Goal: Task Accomplishment & Management: Manage account settings

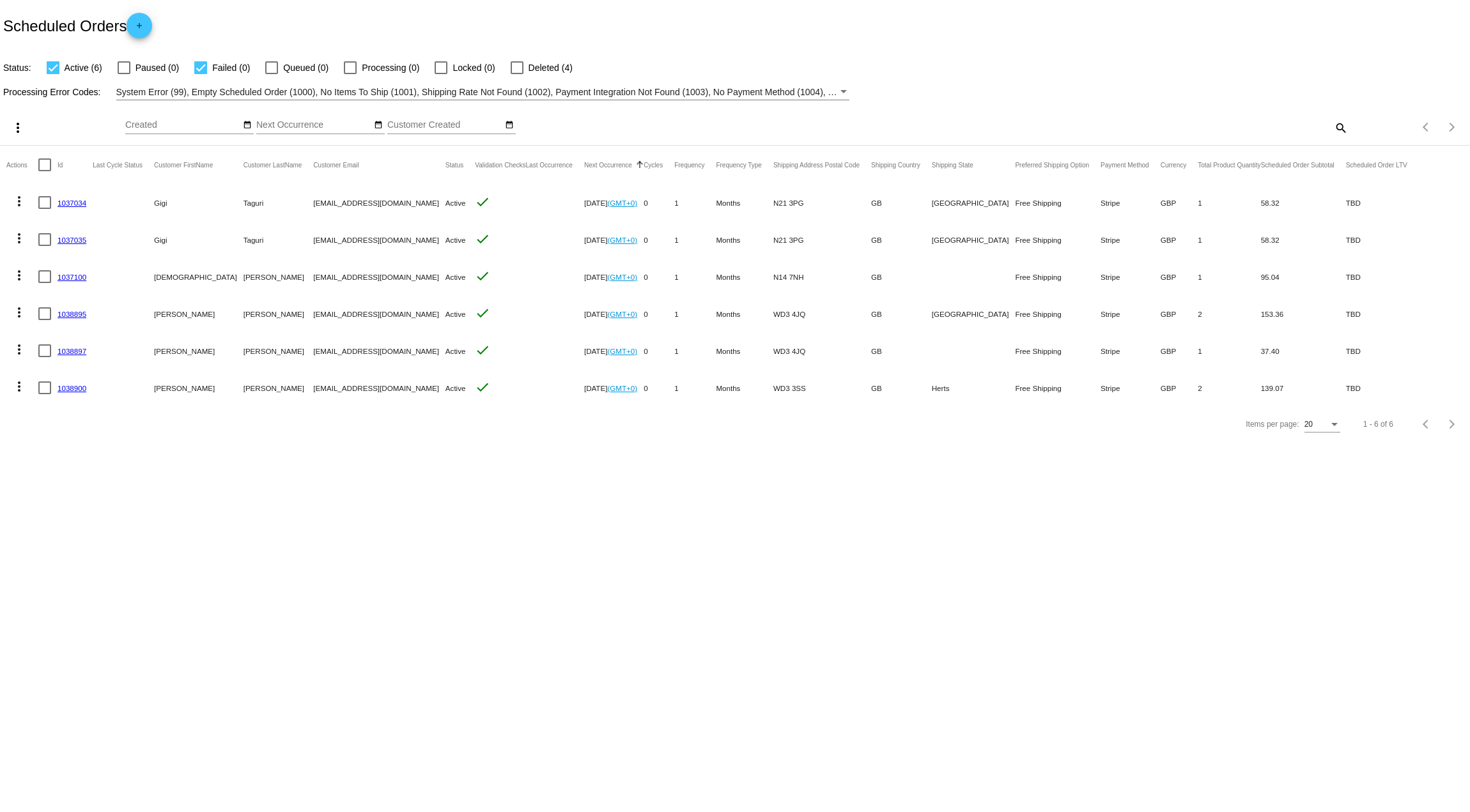
click at [46, 313] on div at bounding box center [45, 314] width 13 height 13
click at [45, 320] on input "checkbox" at bounding box center [44, 320] width 1 height 1
checkbox input "true"
click at [43, 355] on div at bounding box center [45, 351] width 13 height 13
click at [44, 357] on input "checkbox" at bounding box center [44, 357] width 1 height 1
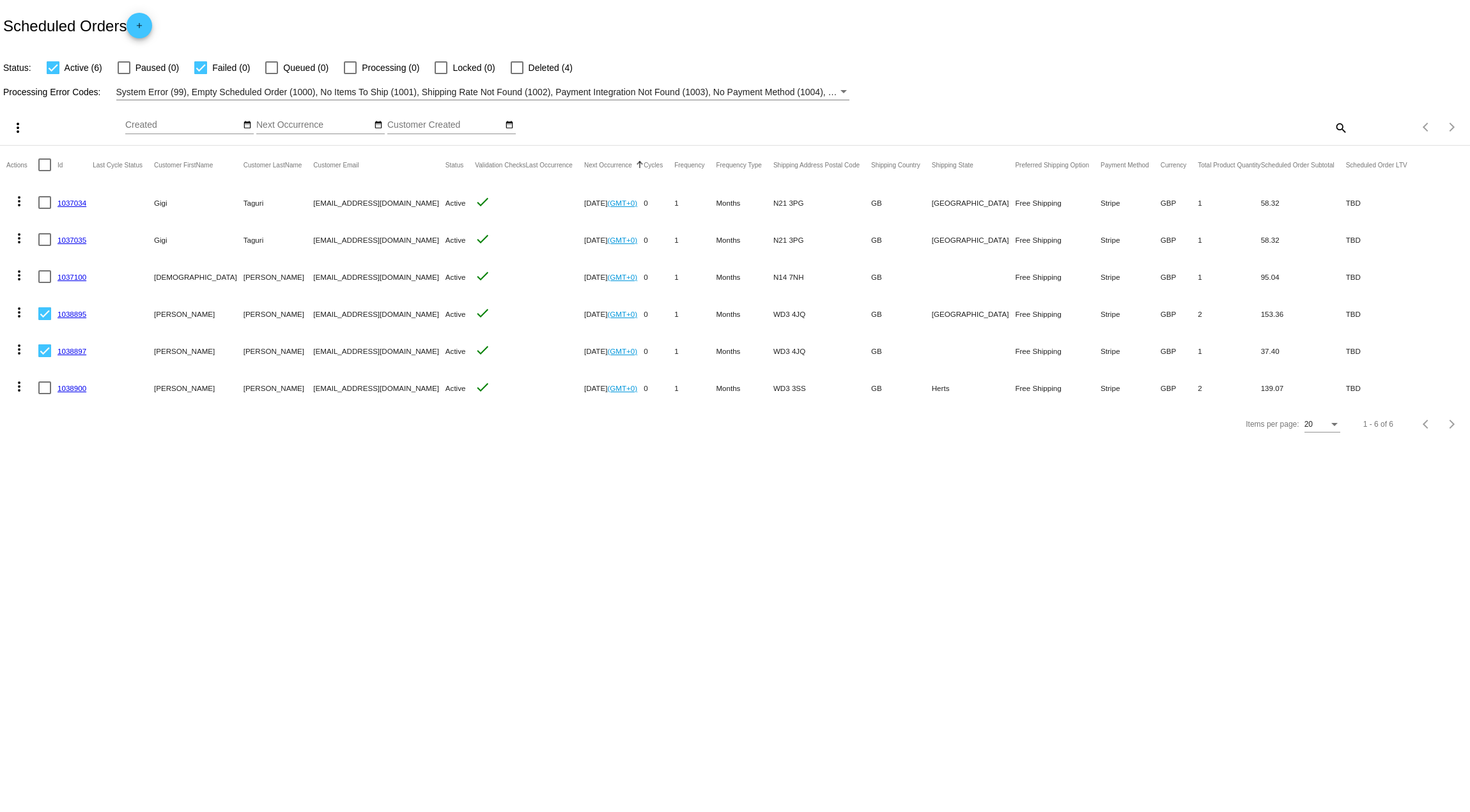
click at [40, 350] on div at bounding box center [45, 351] width 13 height 13
click at [44, 357] on input "checkbox" at bounding box center [44, 357] width 1 height 1
checkbox input "false"
click at [16, 315] on mat-icon "more_vert" at bounding box center [19, 312] width 15 height 15
click at [52, 466] on span "Delete" at bounding box center [57, 465] width 25 height 10
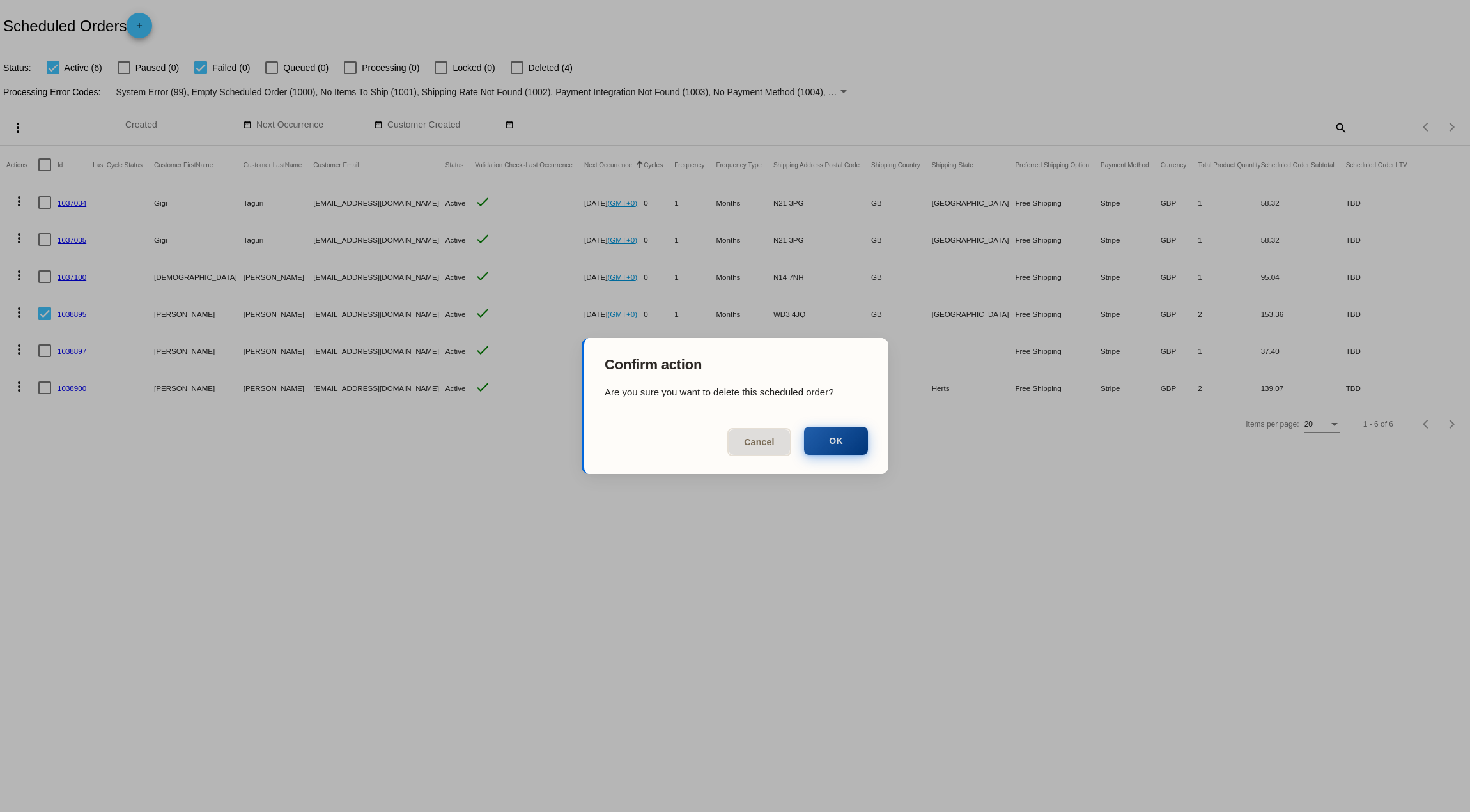
click at [842, 438] on button "OK" at bounding box center [835, 441] width 64 height 28
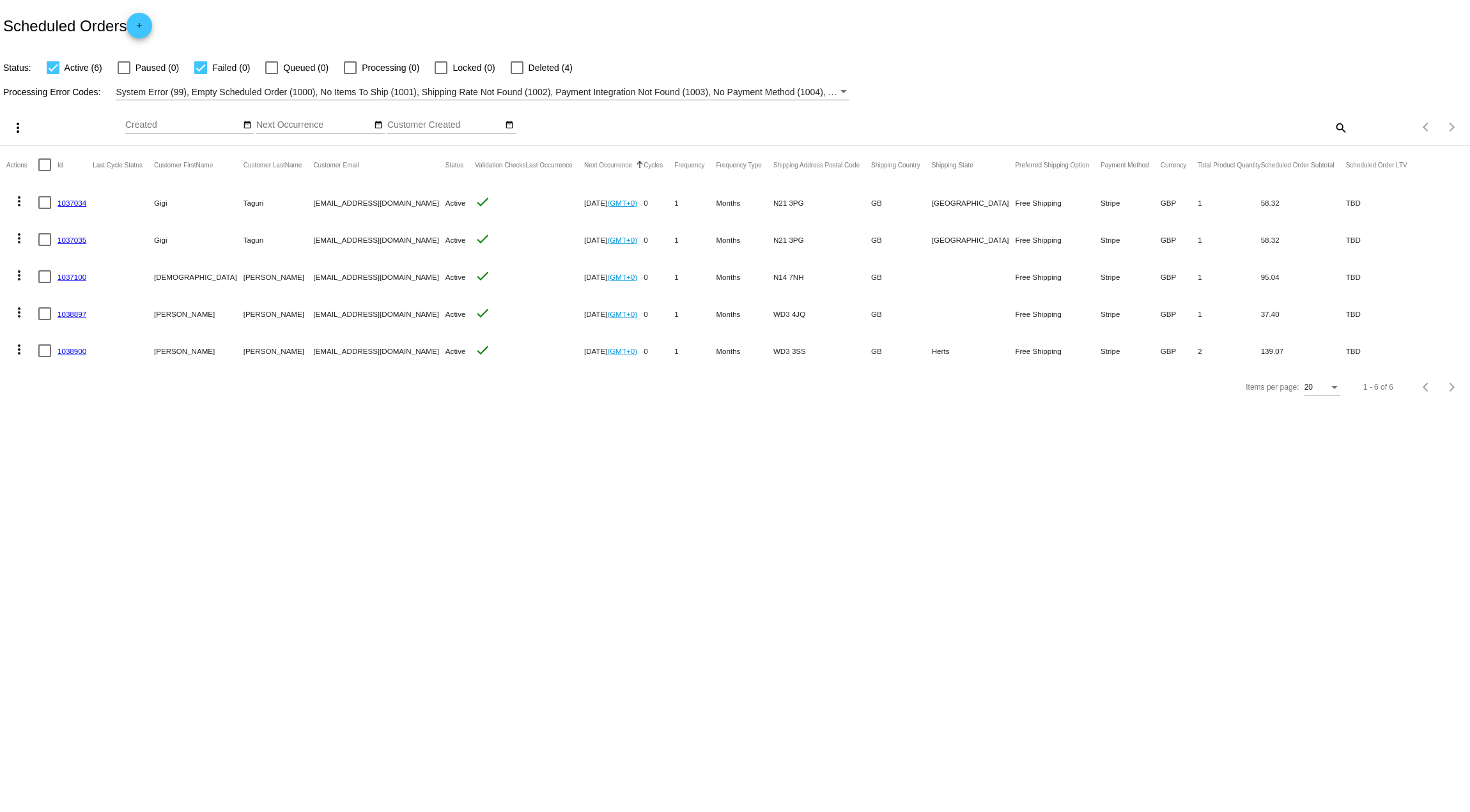
click at [19, 315] on mat-icon "more_vert" at bounding box center [19, 312] width 15 height 15
click at [61, 466] on span "Delete" at bounding box center [57, 465] width 25 height 10
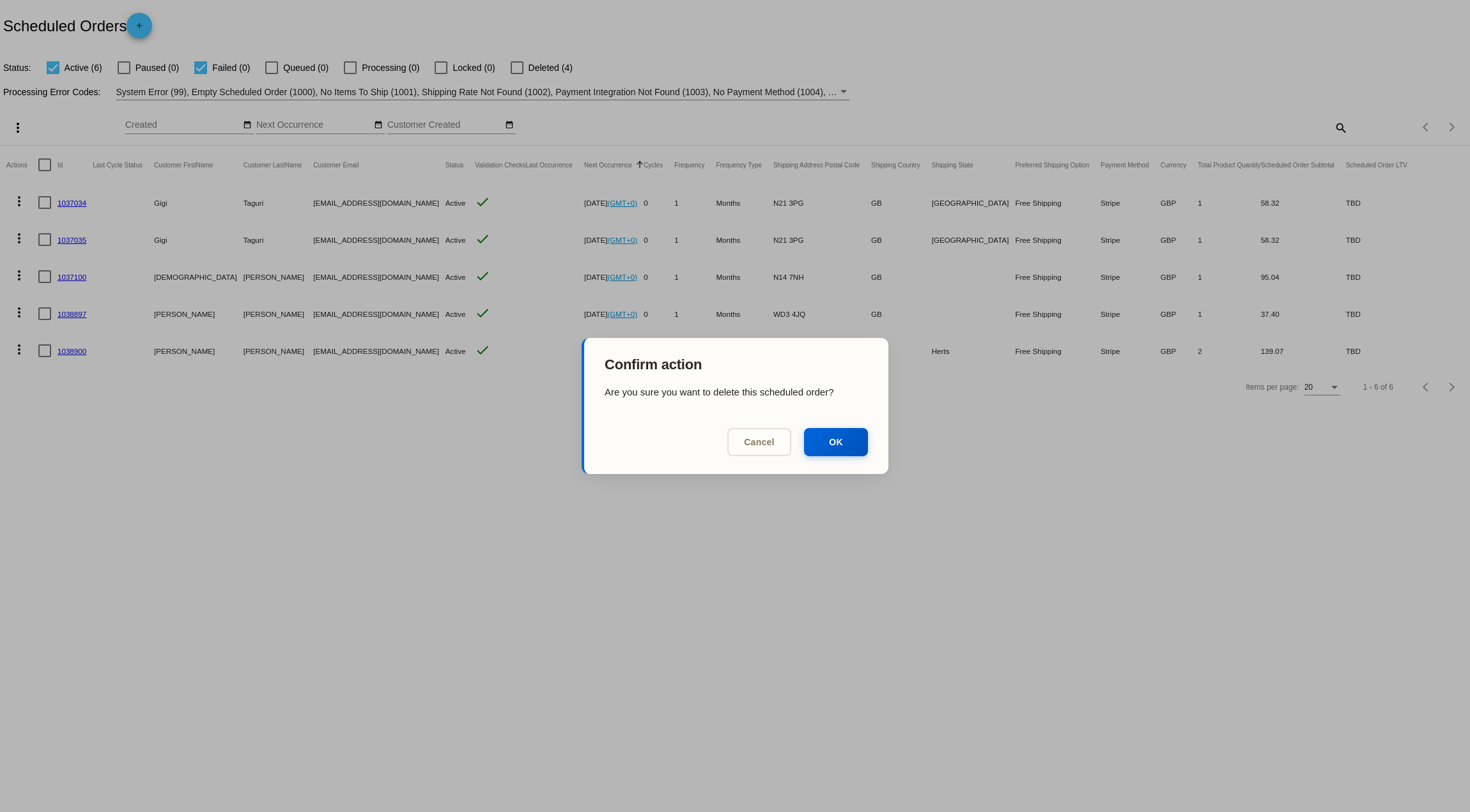
click at [727, 445] on mat-dialog-actions "Cancel OK" at bounding box center [736, 444] width 305 height 58
click at [752, 440] on button "Cancel" at bounding box center [759, 441] width 64 height 28
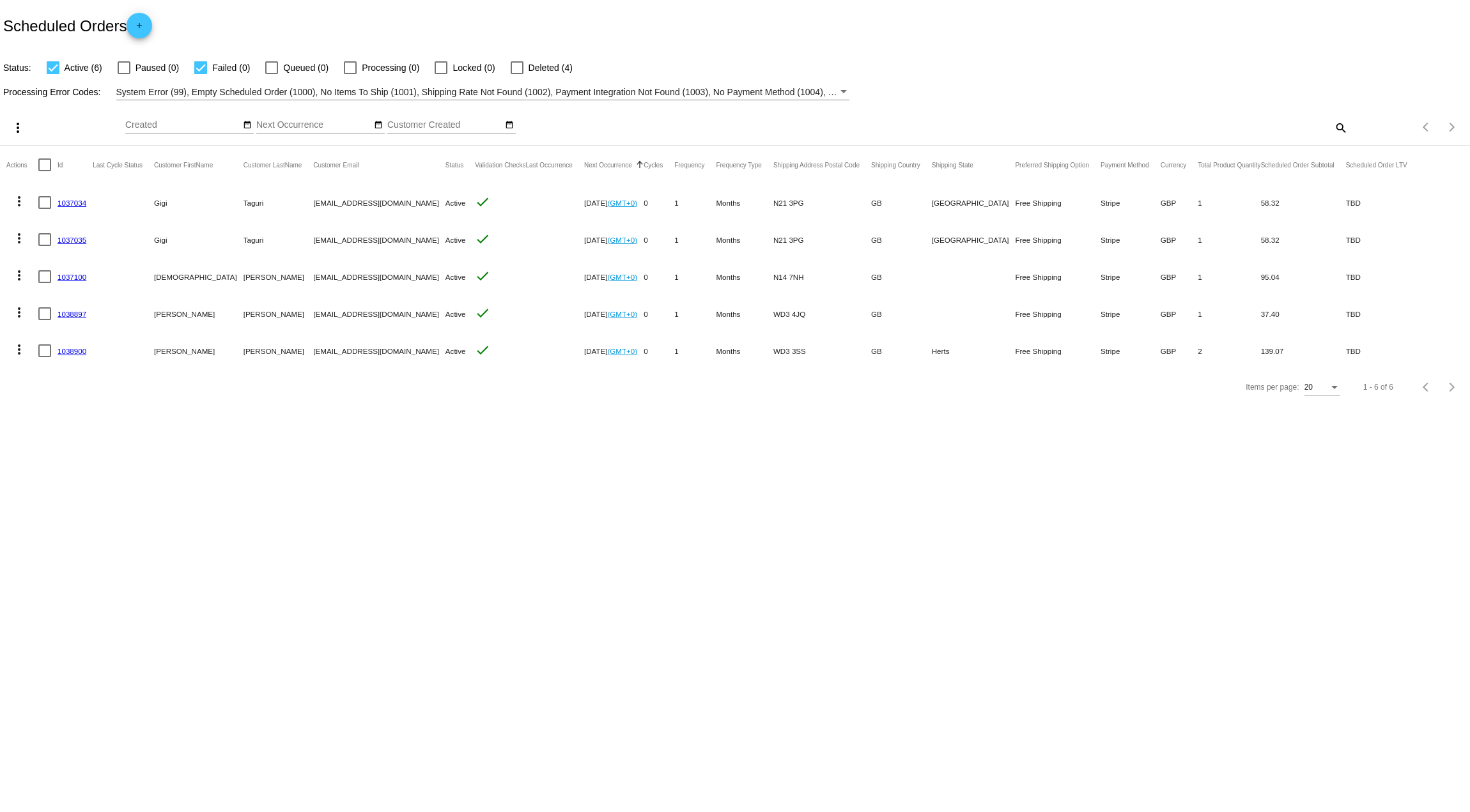
click at [14, 309] on mat-icon "more_vert" at bounding box center [19, 312] width 15 height 15
click at [69, 464] on span "Delete" at bounding box center [57, 465] width 25 height 10
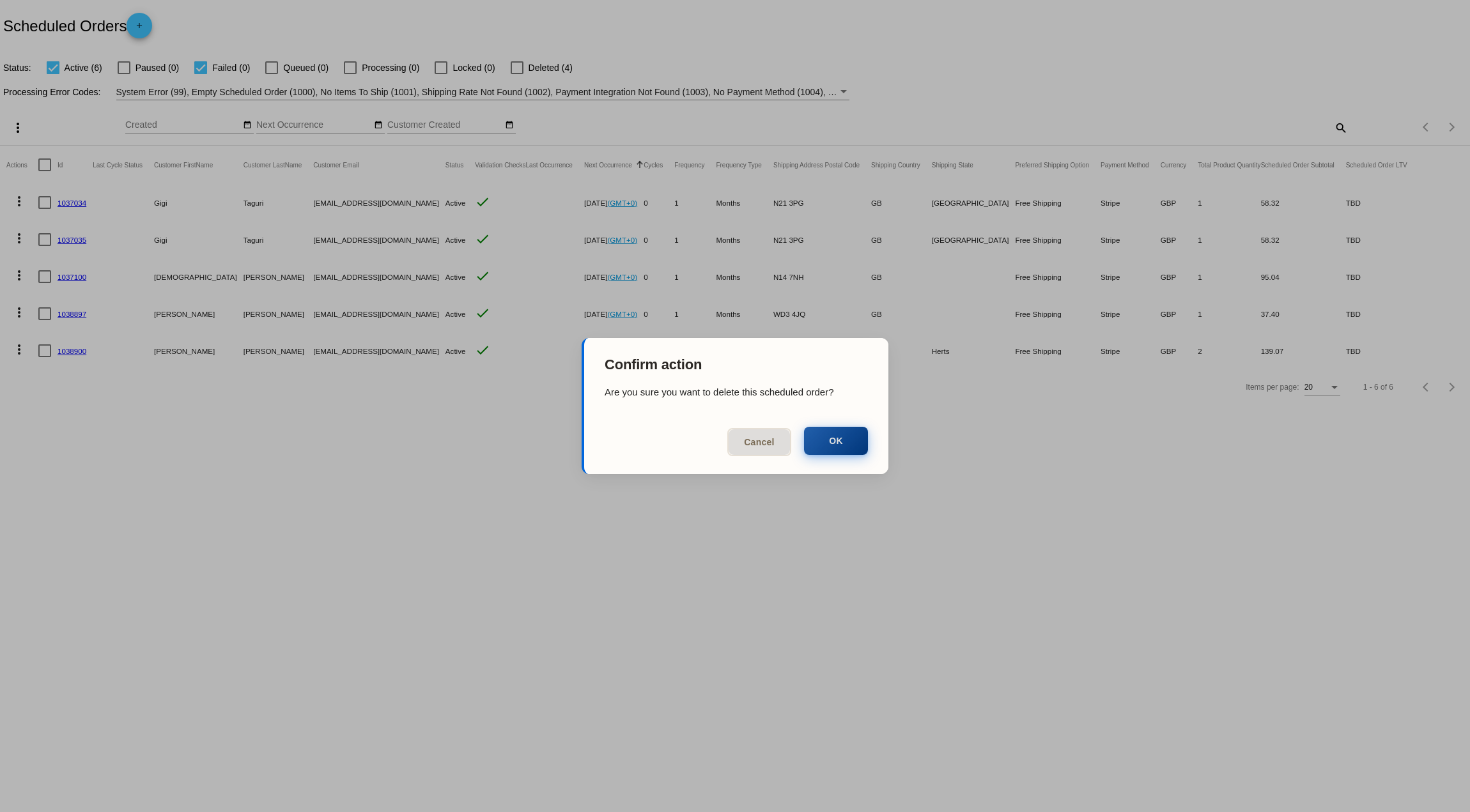
click at [838, 444] on button "OK" at bounding box center [835, 441] width 64 height 28
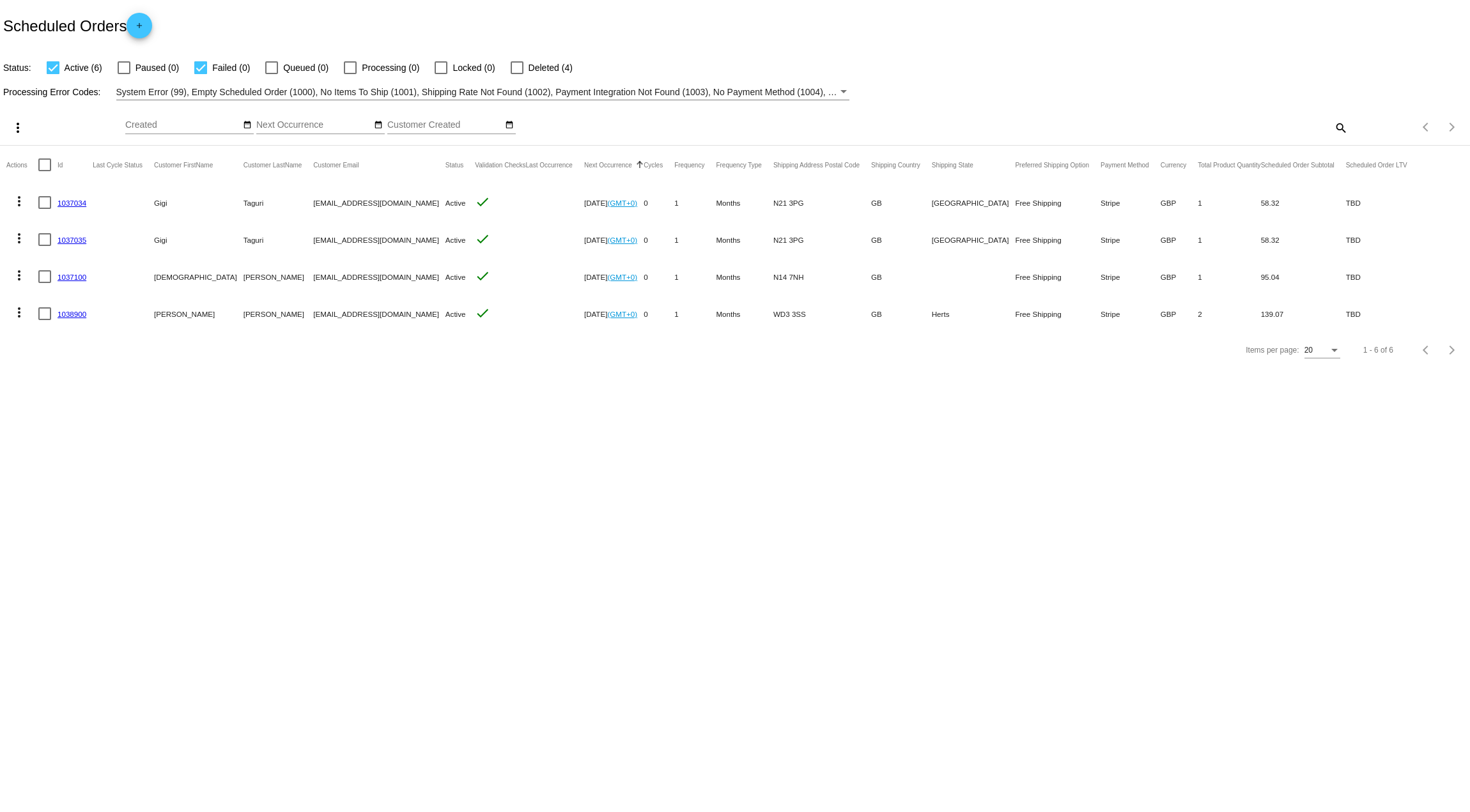
click at [67, 237] on link "1037035" at bounding box center [72, 240] width 28 height 8
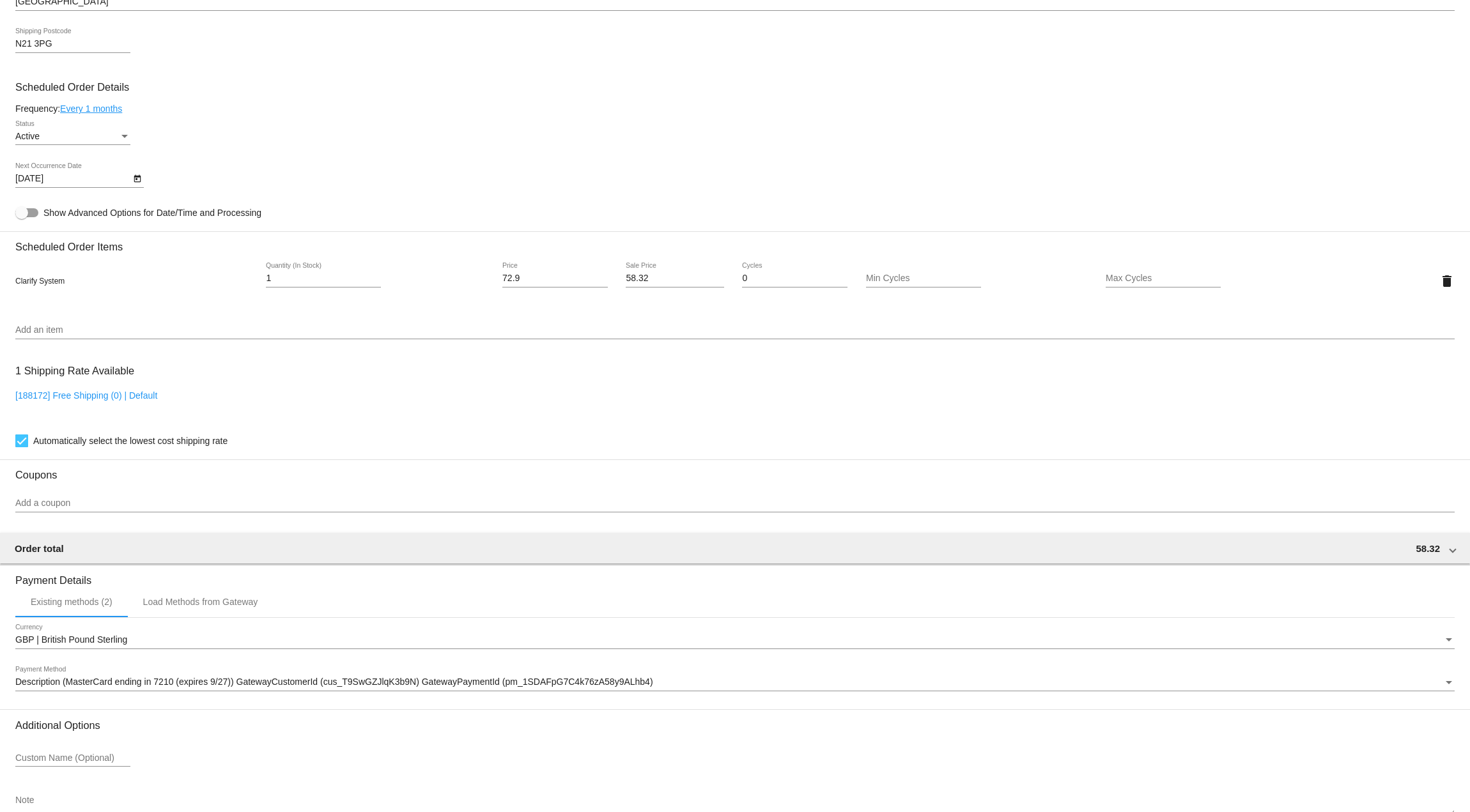
scroll to position [547, 0]
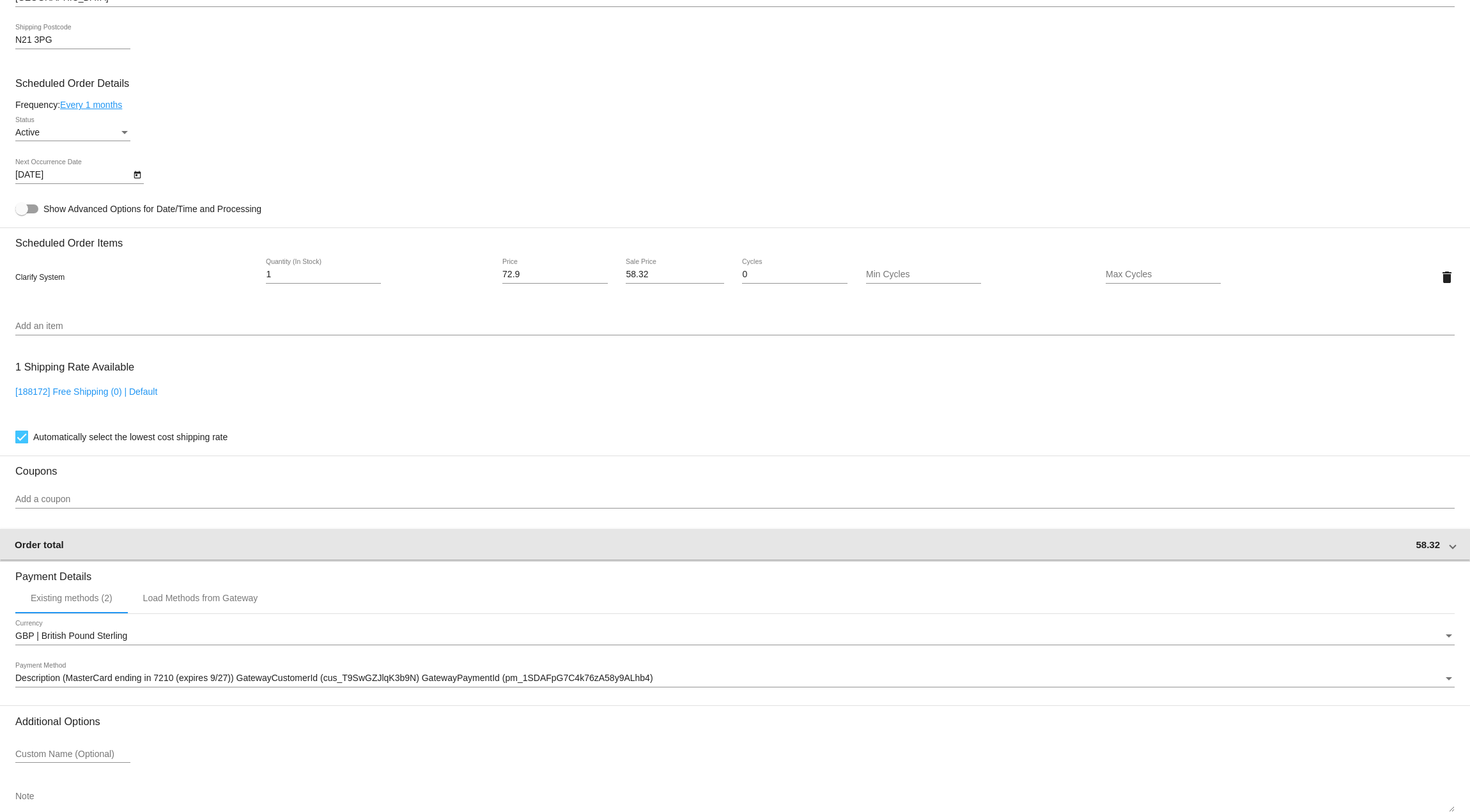
click at [435, 534] on mat-expansion-panel-header "Order total 58.32" at bounding box center [735, 544] width 1472 height 31
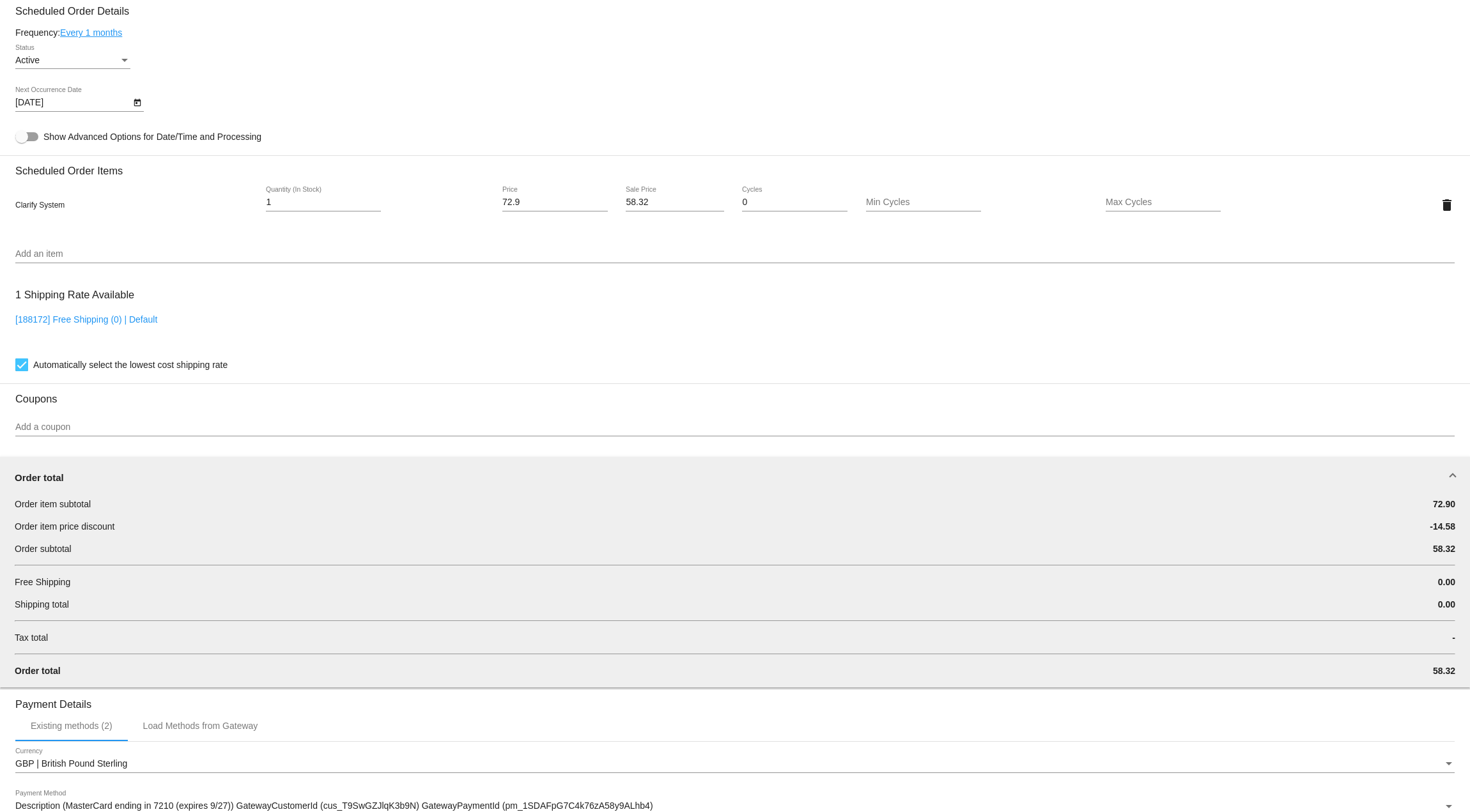
scroll to position [681, 0]
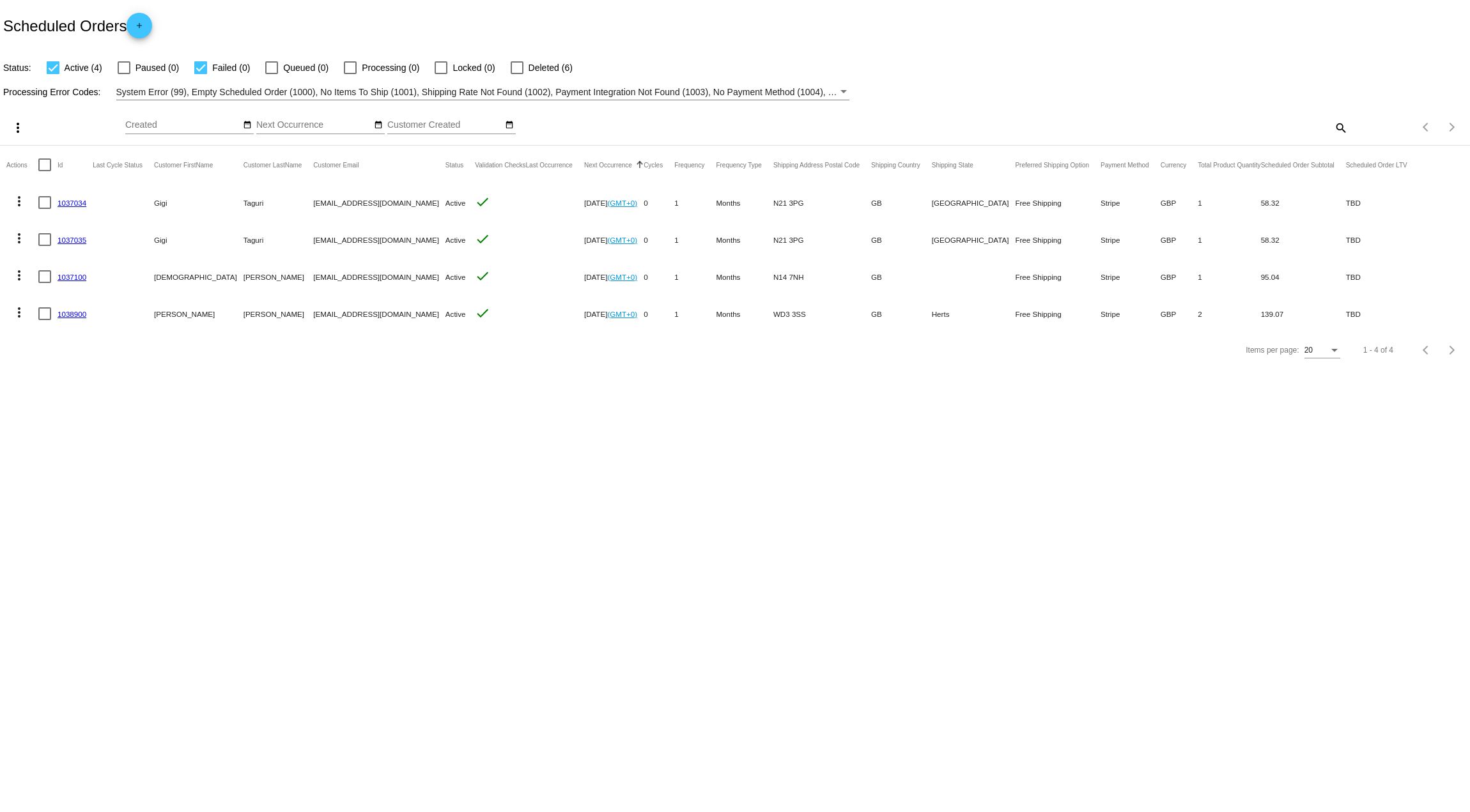
click at [75, 204] on link "1037034" at bounding box center [72, 202] width 28 height 8
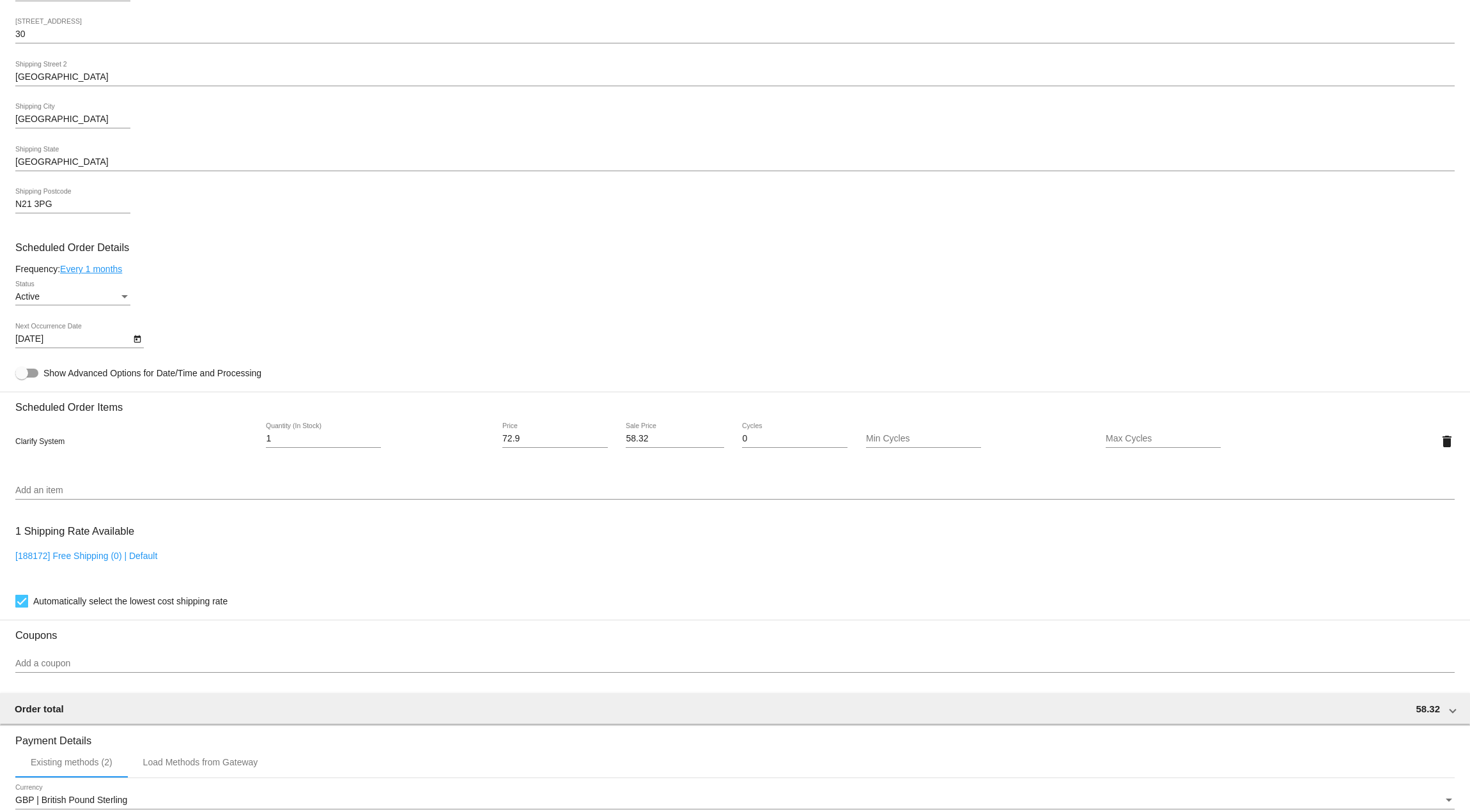
scroll to position [621, 0]
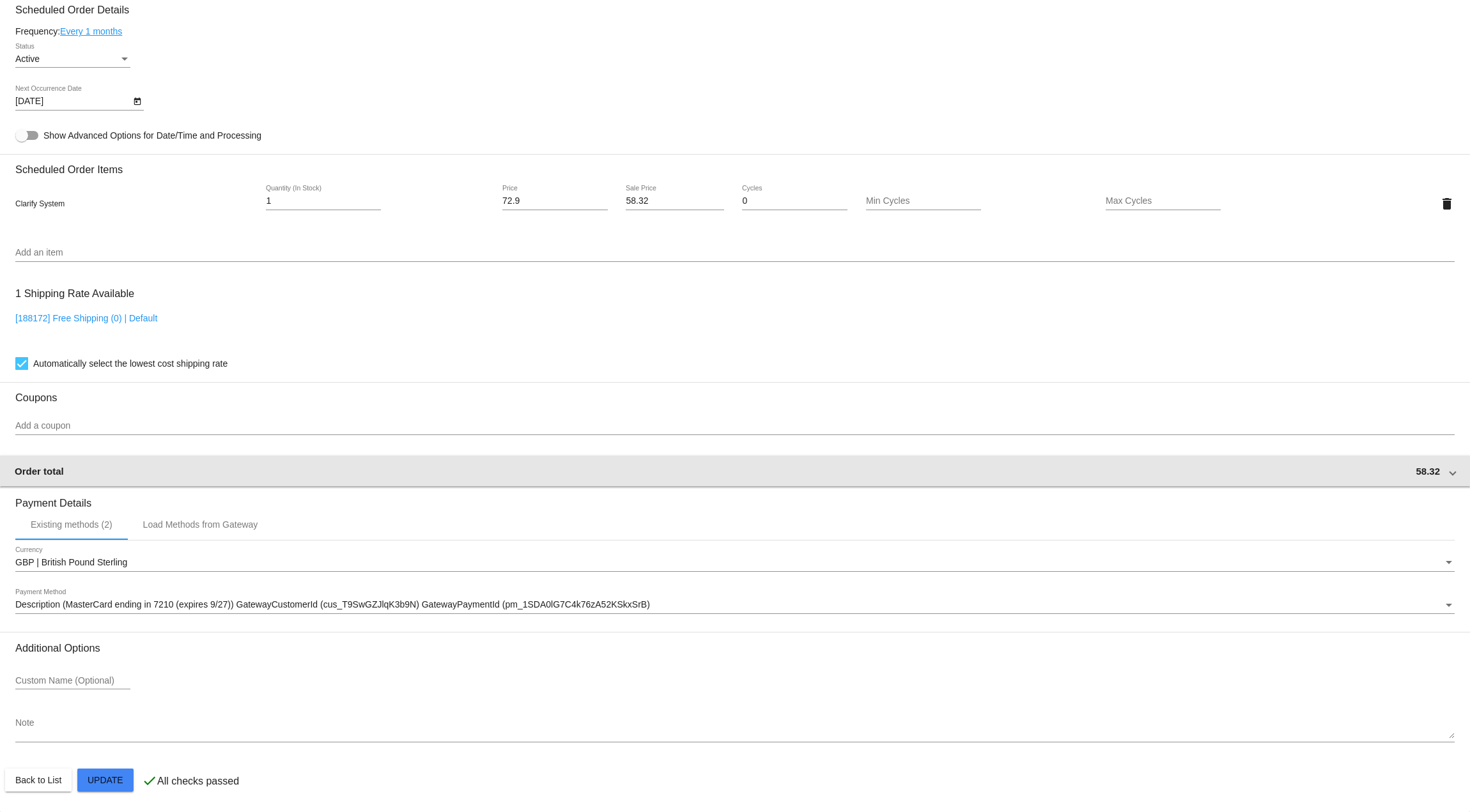
click at [372, 463] on mat-expansion-panel-header "Order total 58.32" at bounding box center [735, 471] width 1472 height 31
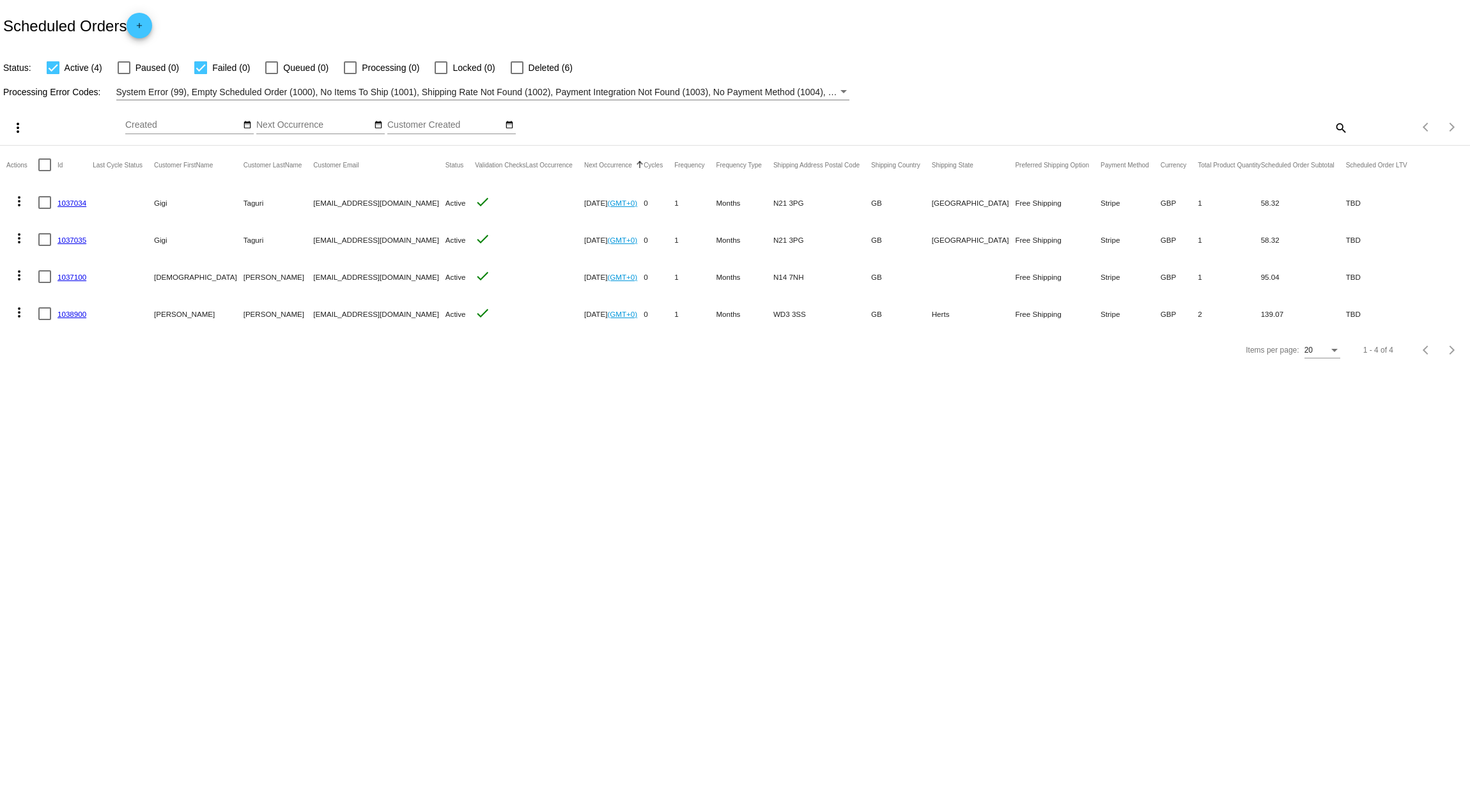
click at [15, 240] on mat-icon "more_vert" at bounding box center [19, 238] width 15 height 15
click at [76, 394] on button "delete Delete" at bounding box center [69, 391] width 127 height 31
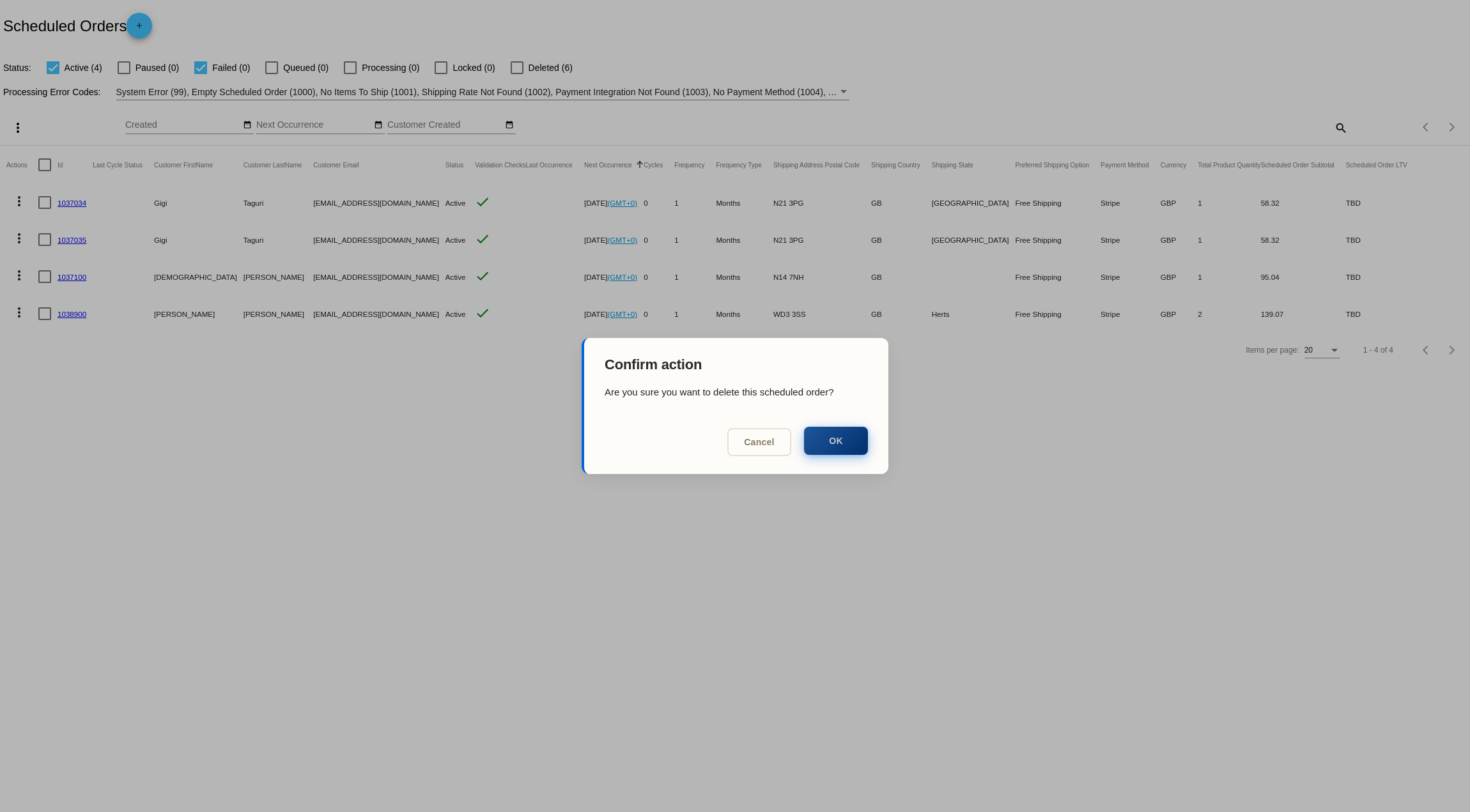
click at [852, 441] on button "OK" at bounding box center [835, 441] width 64 height 28
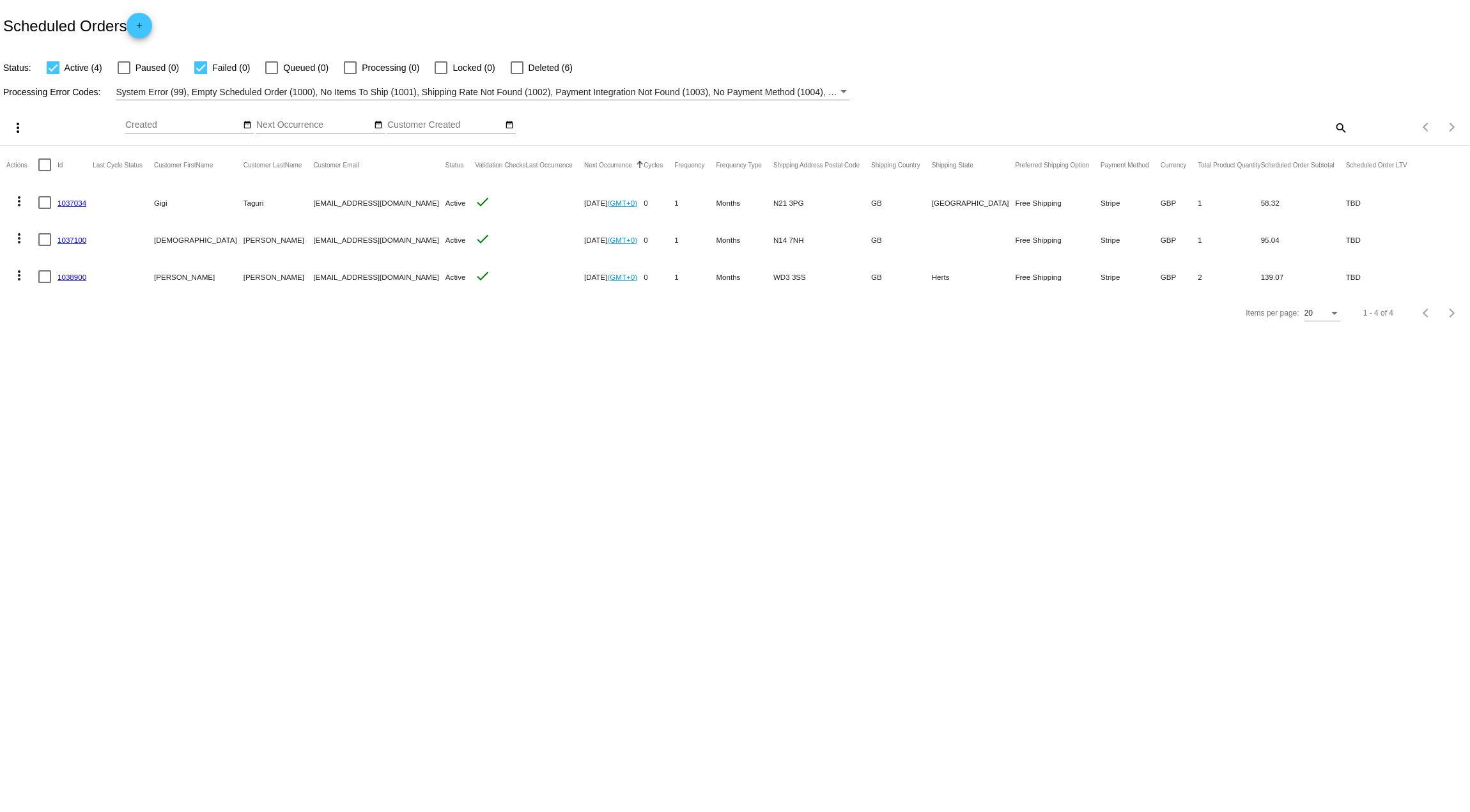
click at [746, 429] on body "Scheduled Orders add Status: Active (4) Paused (0) Failed (0) Queued (0) Proces…" at bounding box center [735, 406] width 1470 height 812
